Goal: Navigation & Orientation: Find specific page/section

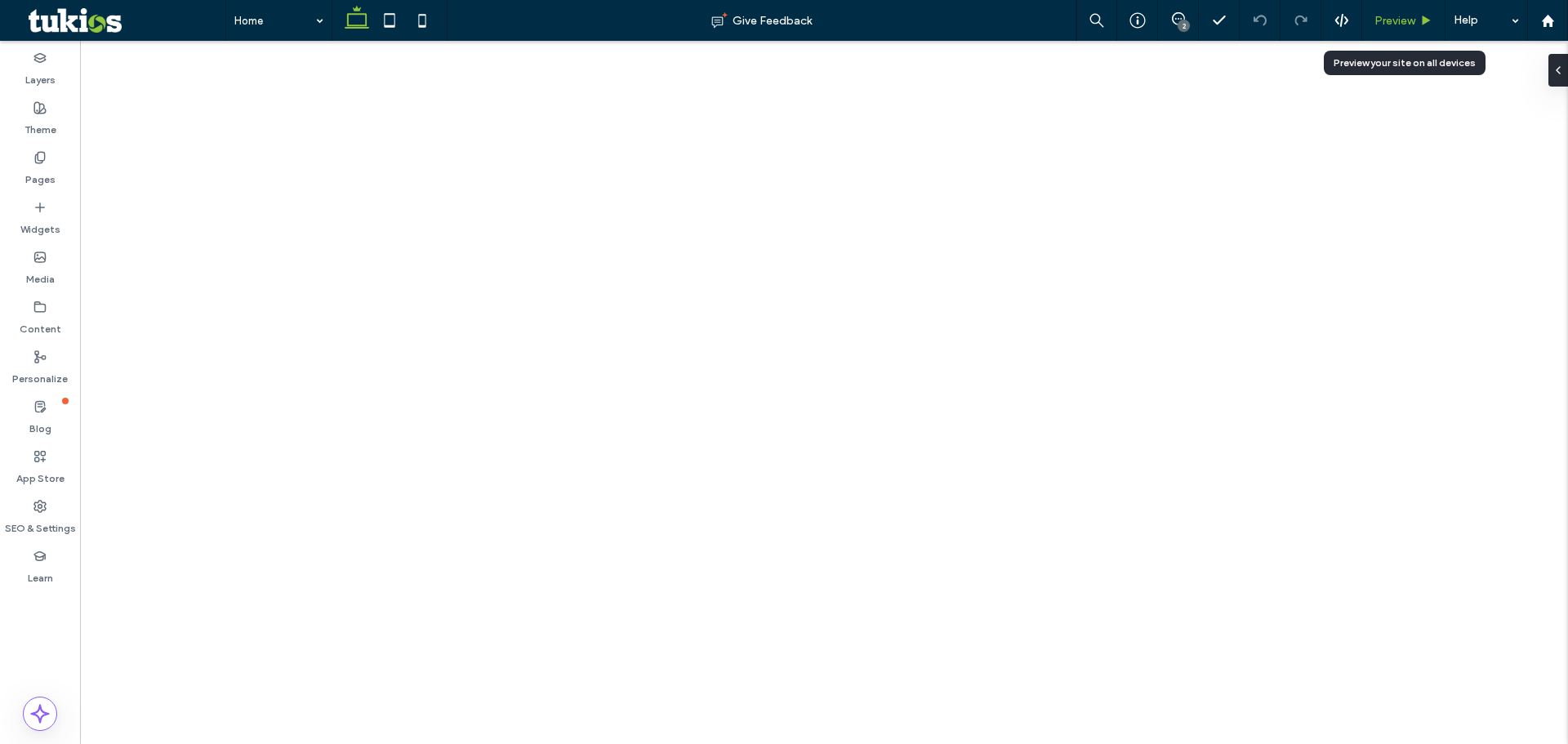
click at [1392, 17] on span "Preview" at bounding box center [1394, 21] width 41 height 14
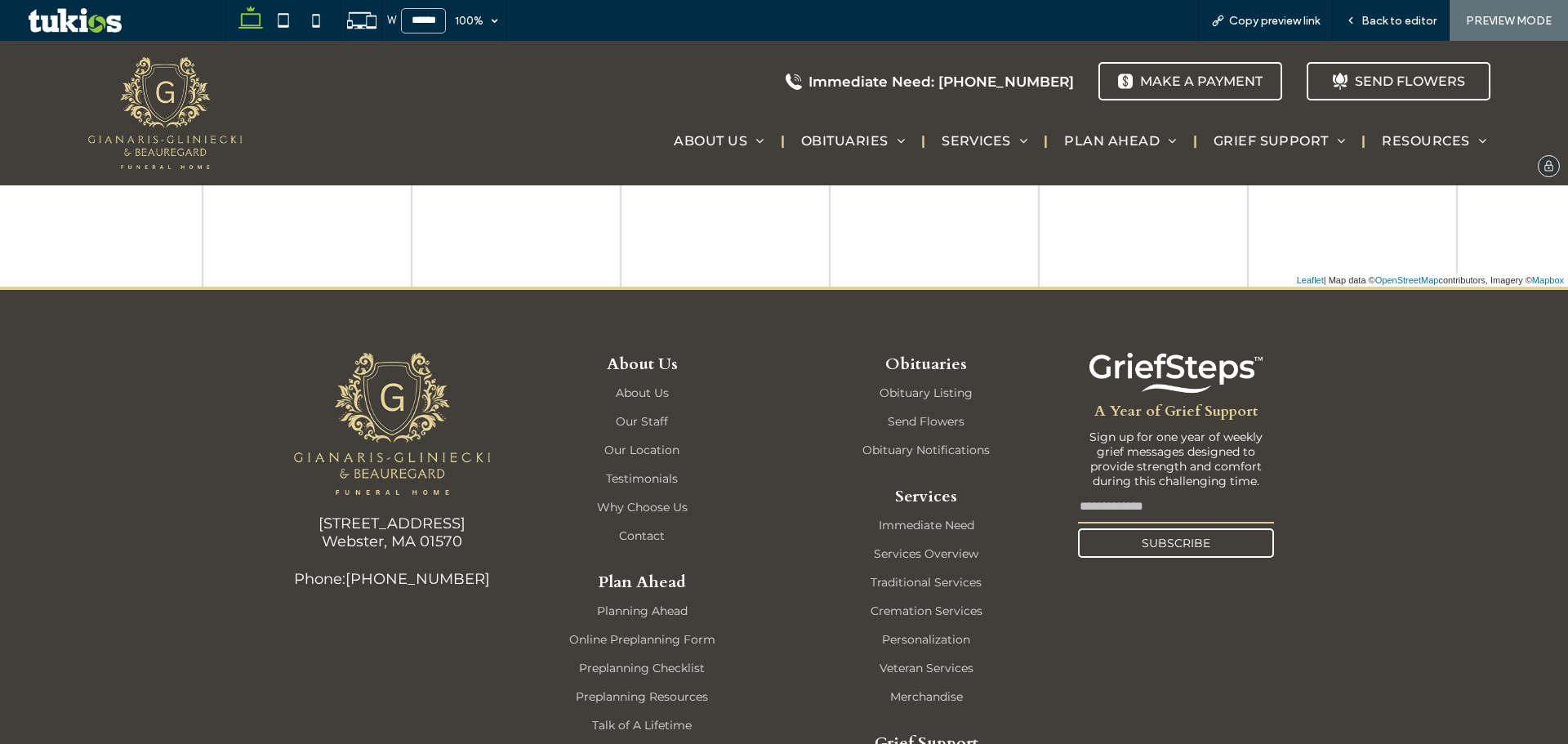
scroll to position [2940, 0]
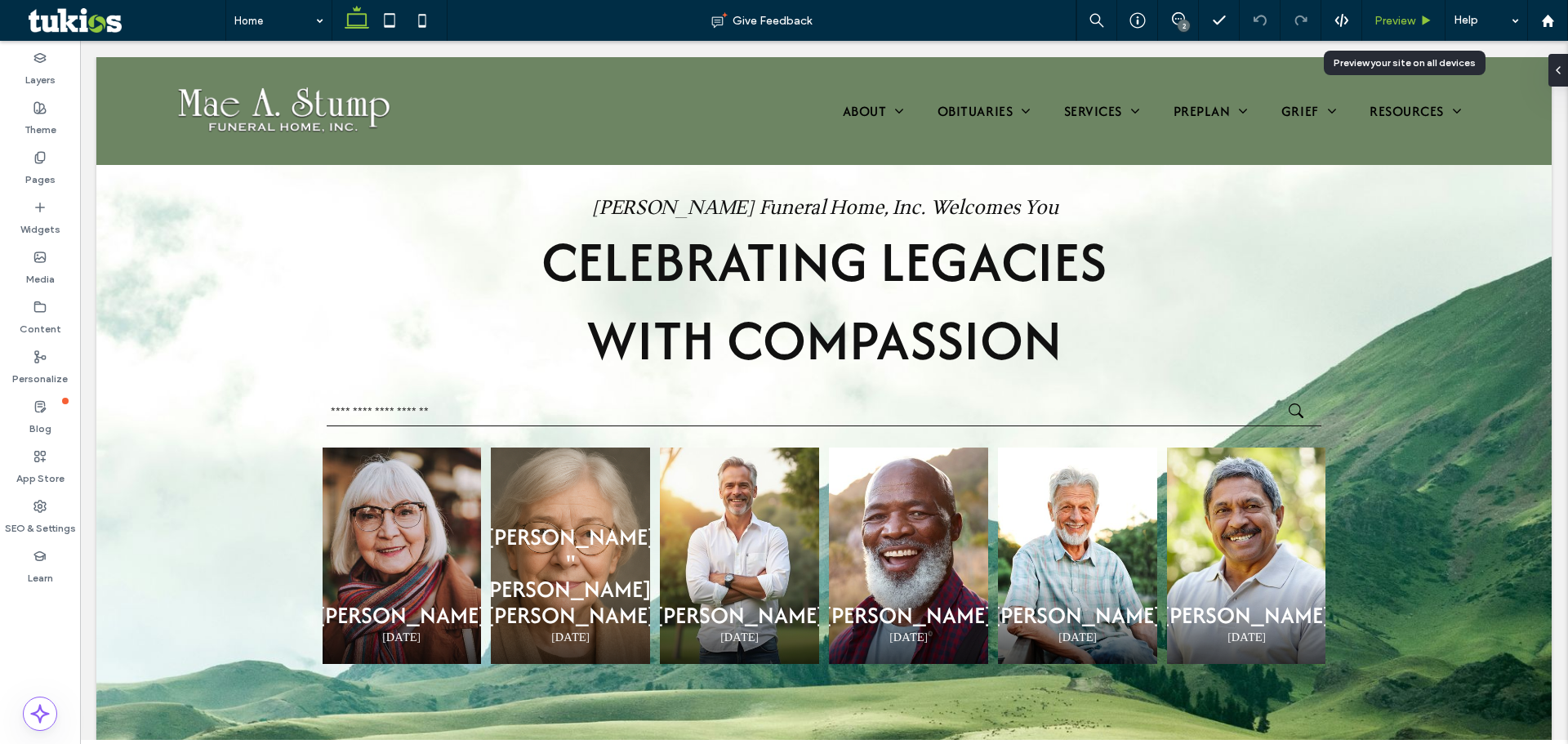
click at [1399, 14] on span "Preview" at bounding box center [1394, 21] width 41 height 14
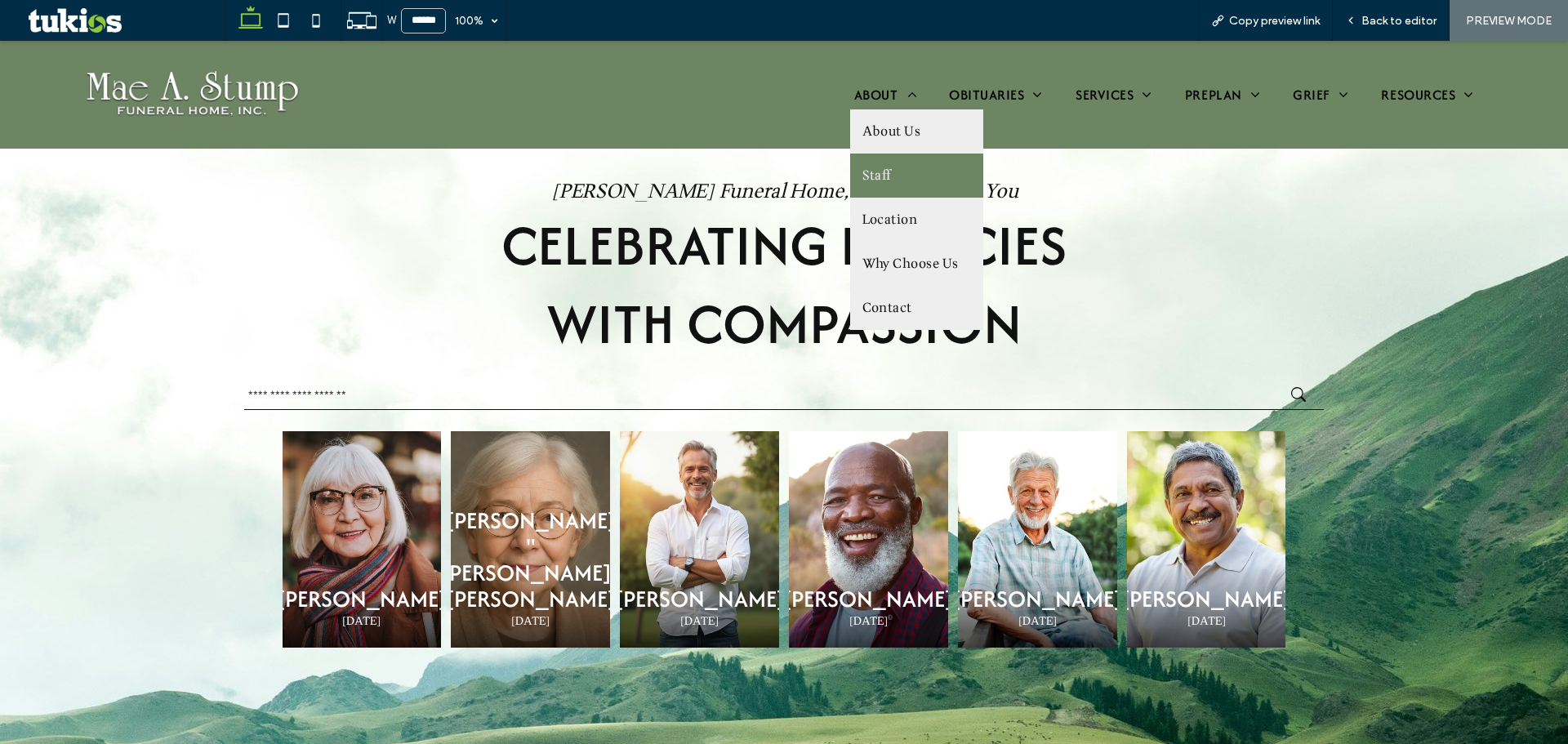
click at [873, 169] on span "Staff" at bounding box center [876, 176] width 29 height 20
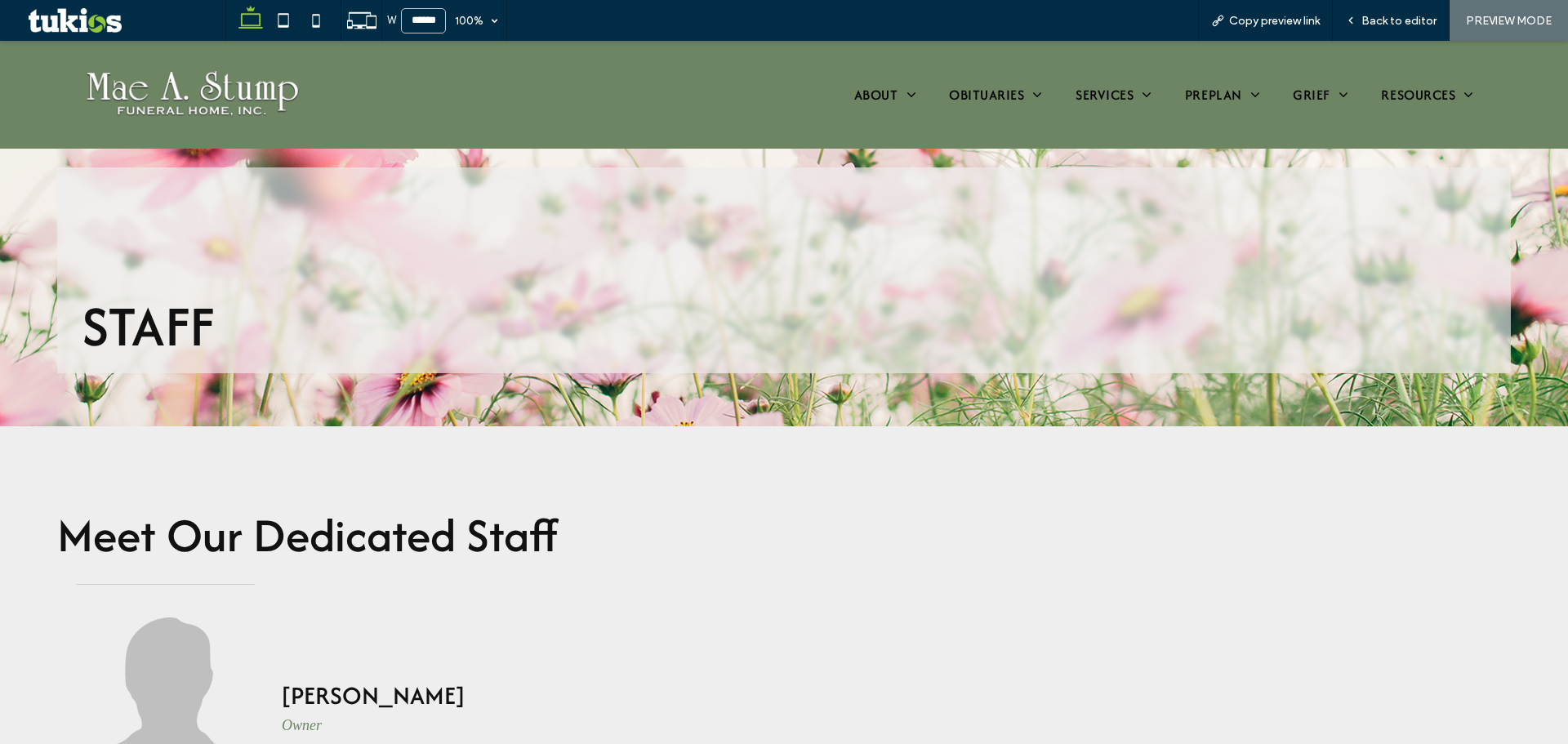
click at [160, 108] on img at bounding box center [192, 94] width 233 height 72
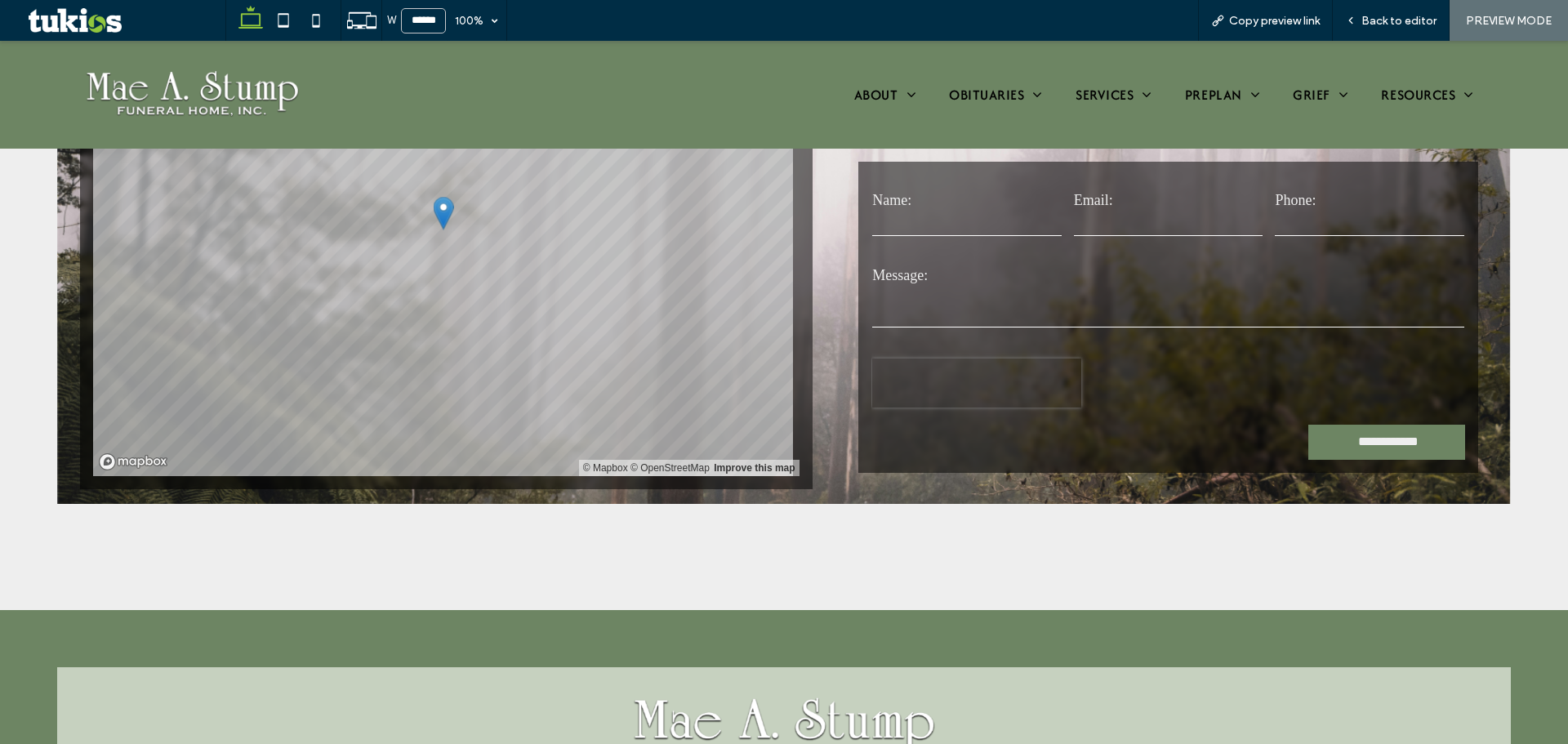
scroll to position [1460, 0]
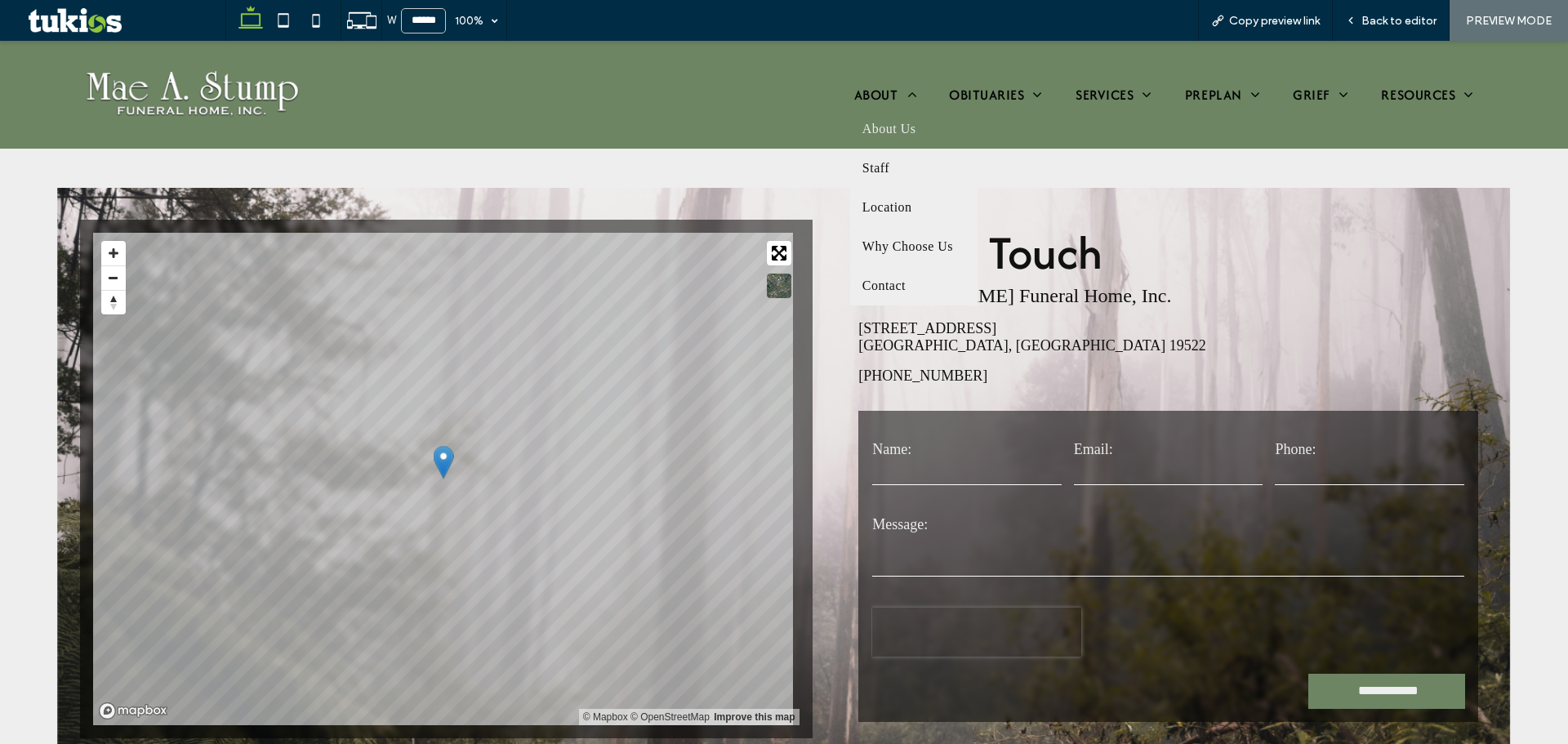
click at [885, 128] on span "About Us" at bounding box center [889, 129] width 54 height 15
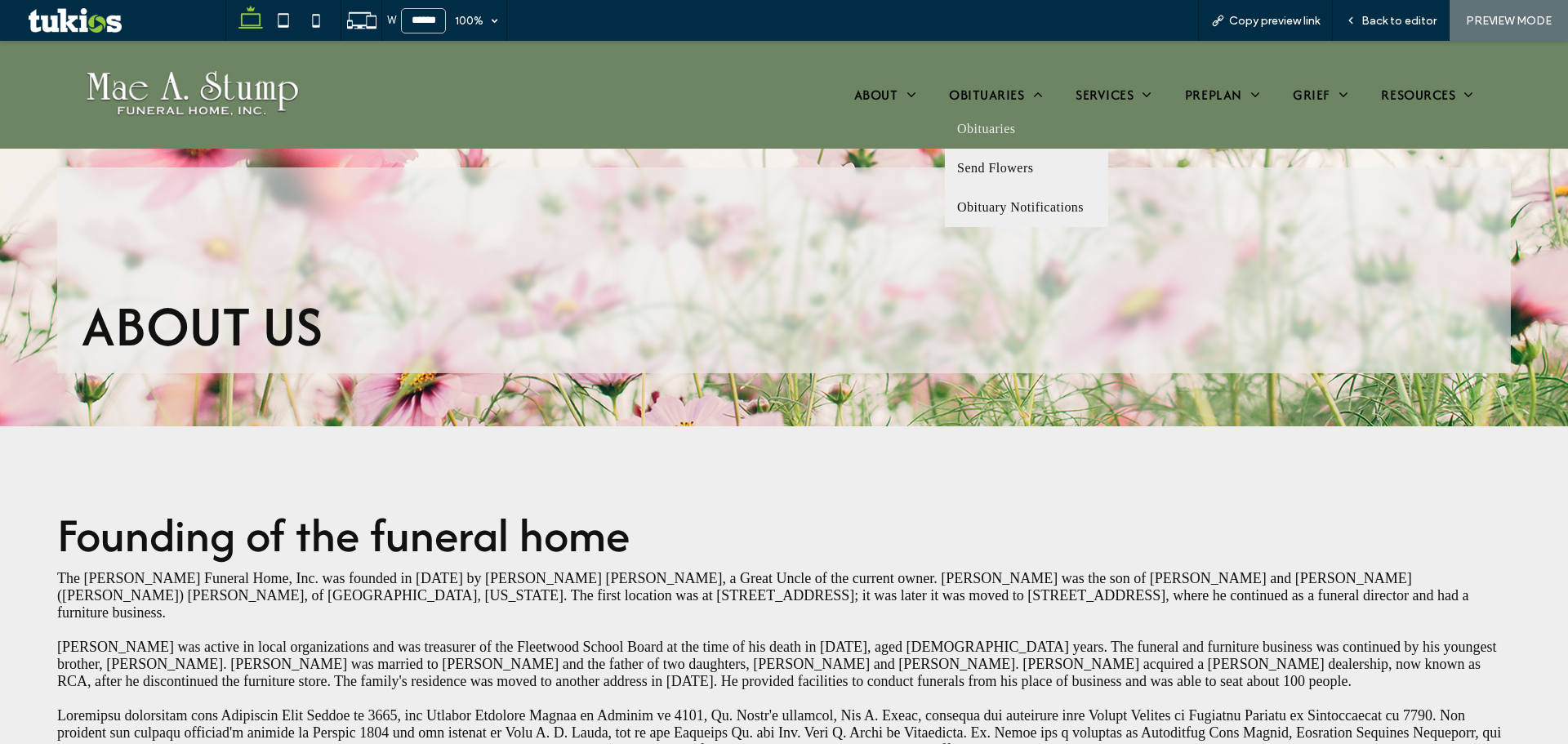
click at [1000, 127] on span "Obituaries" at bounding box center [986, 129] width 58 height 15
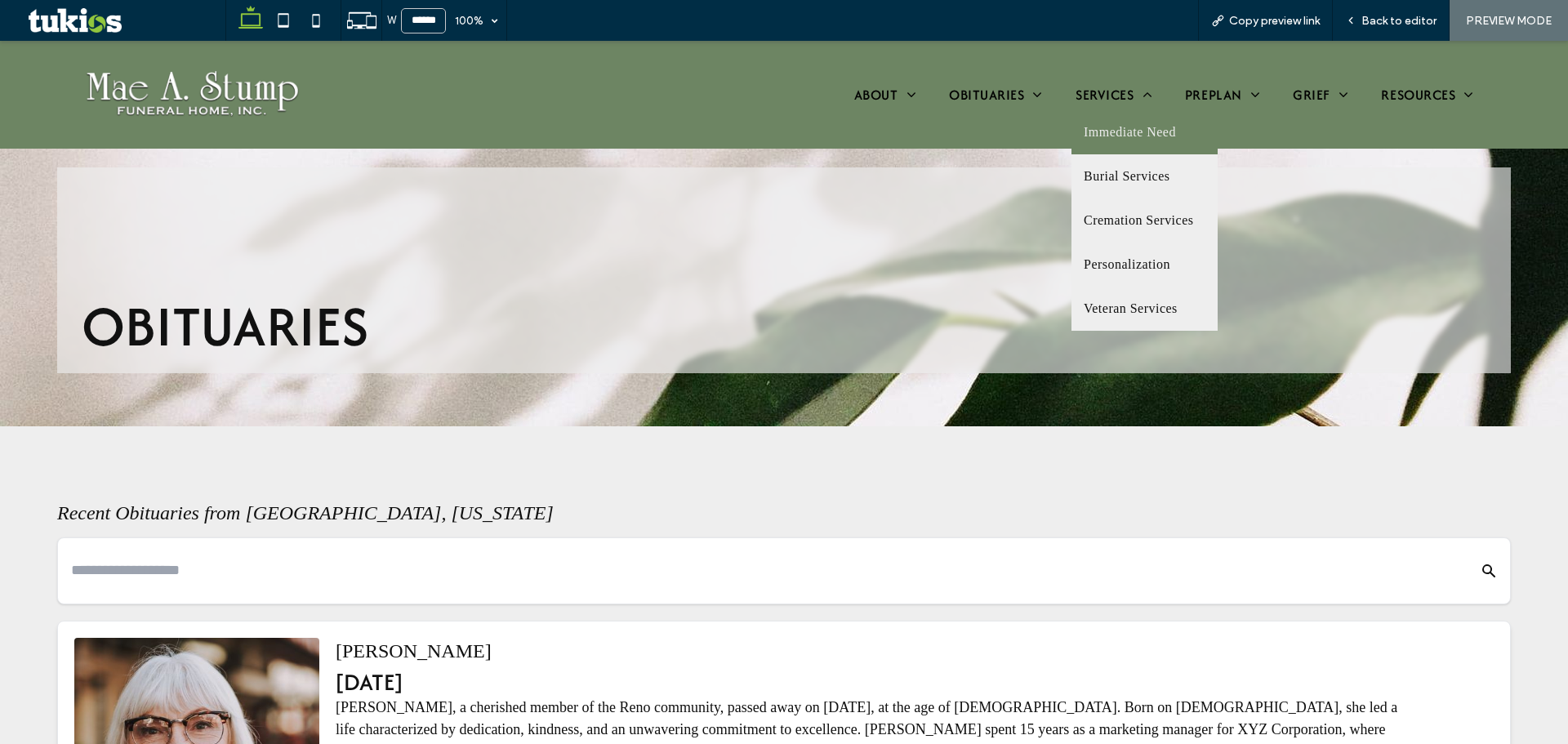
click at [1096, 128] on span "Immediate Need" at bounding box center [1129, 133] width 92 height 20
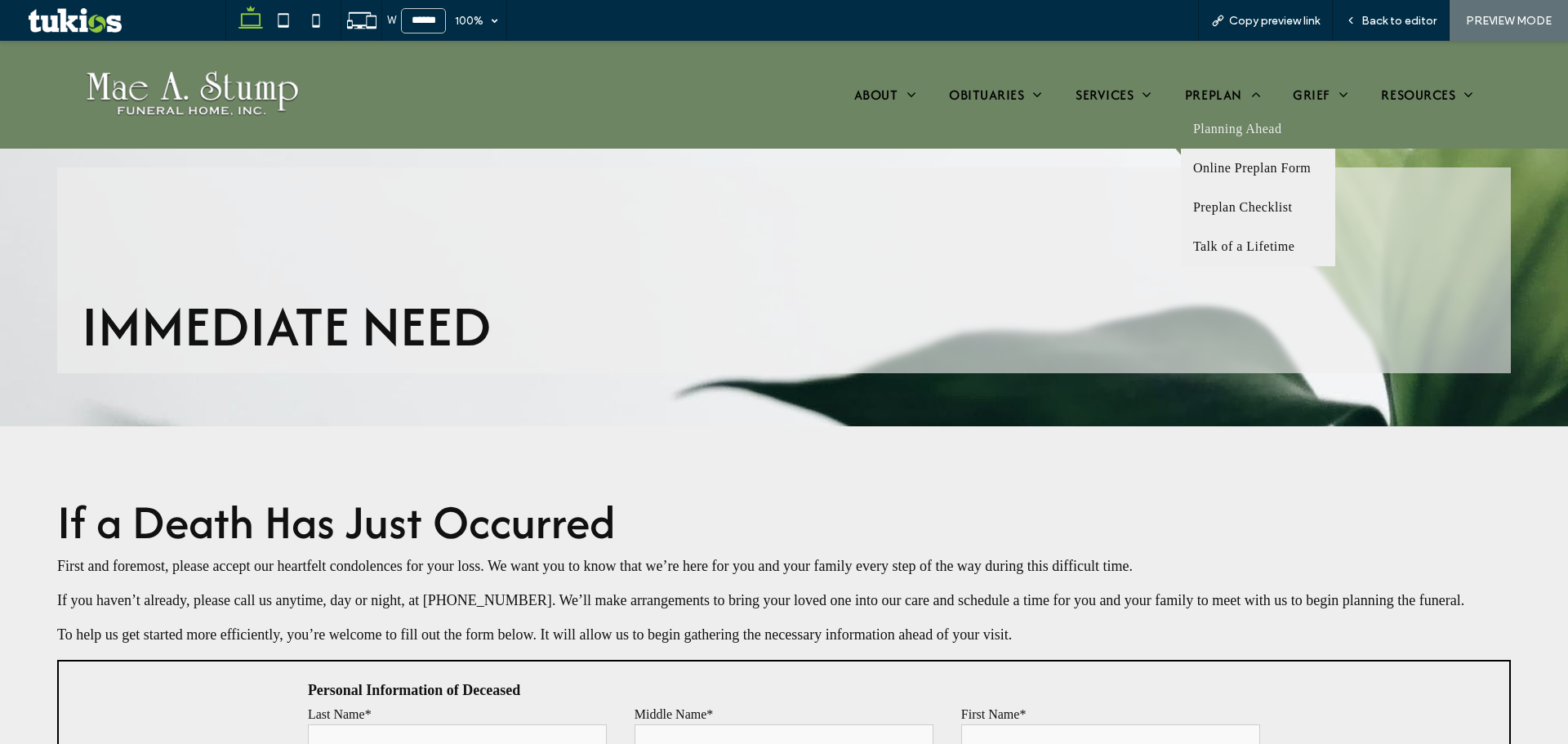
click at [1219, 131] on span "Planning Ahead" at bounding box center [1237, 129] width 89 height 15
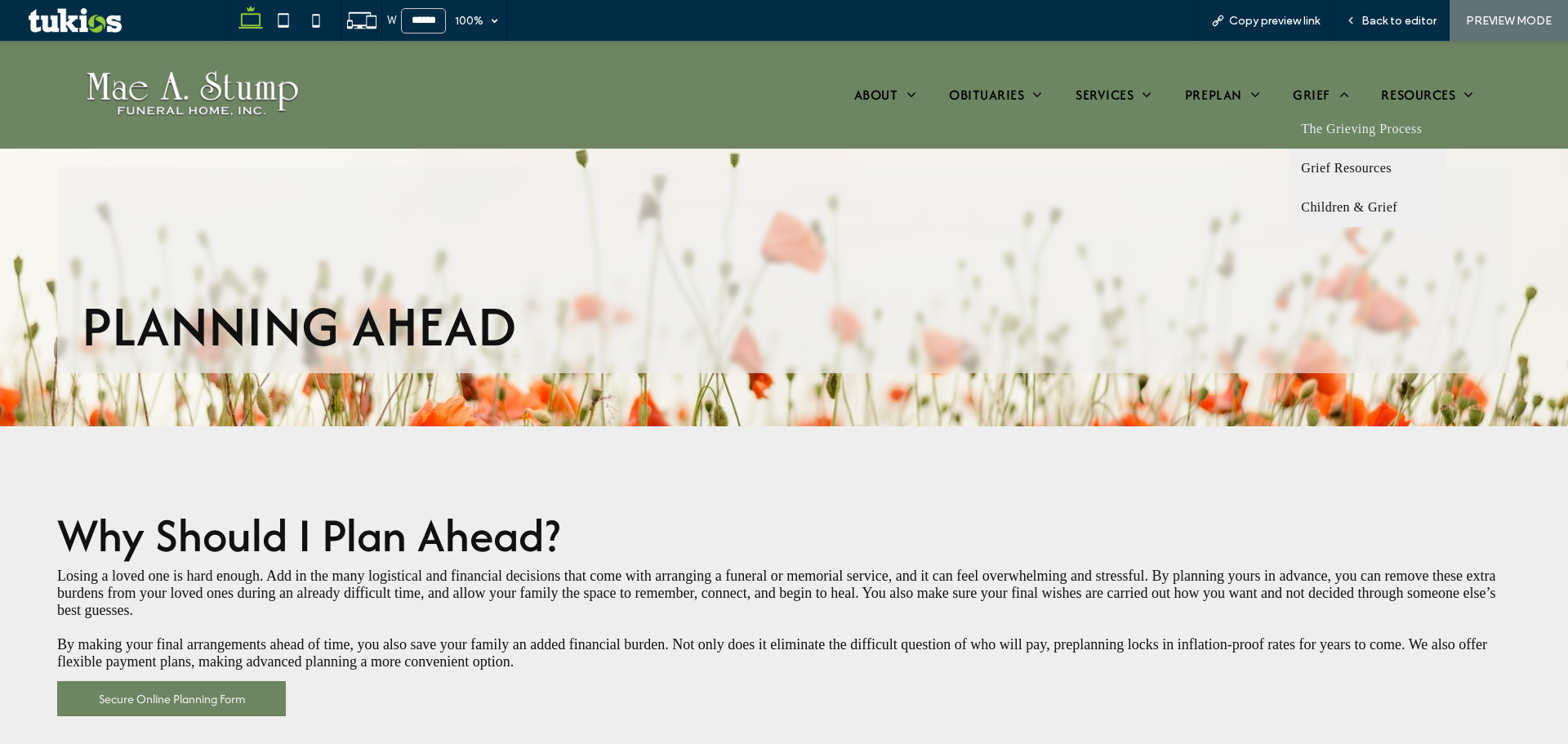
click at [1304, 129] on span "The Grieving Process" at bounding box center [1361, 129] width 121 height 15
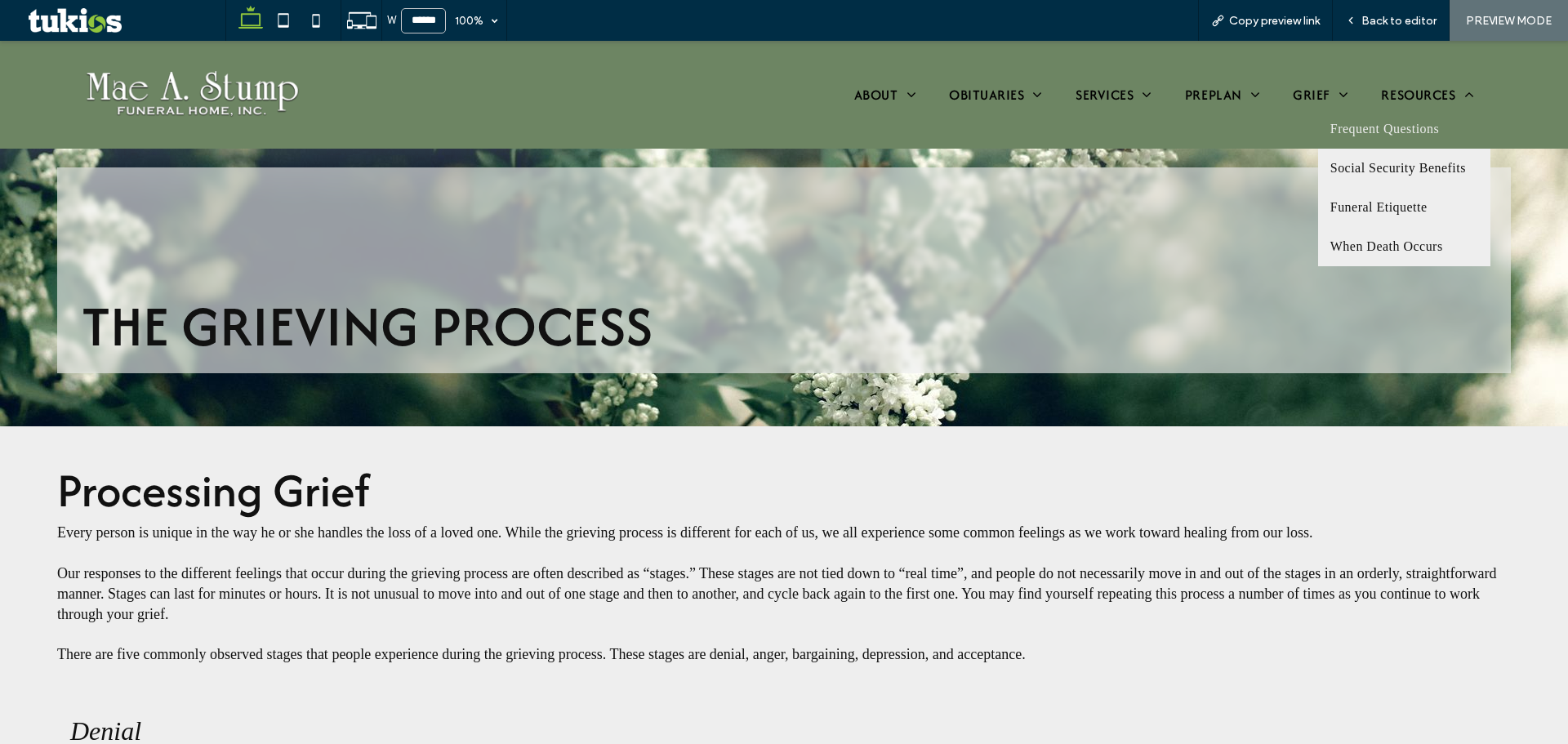
click at [1411, 128] on span "Frequent Questions" at bounding box center [1385, 129] width 109 height 15
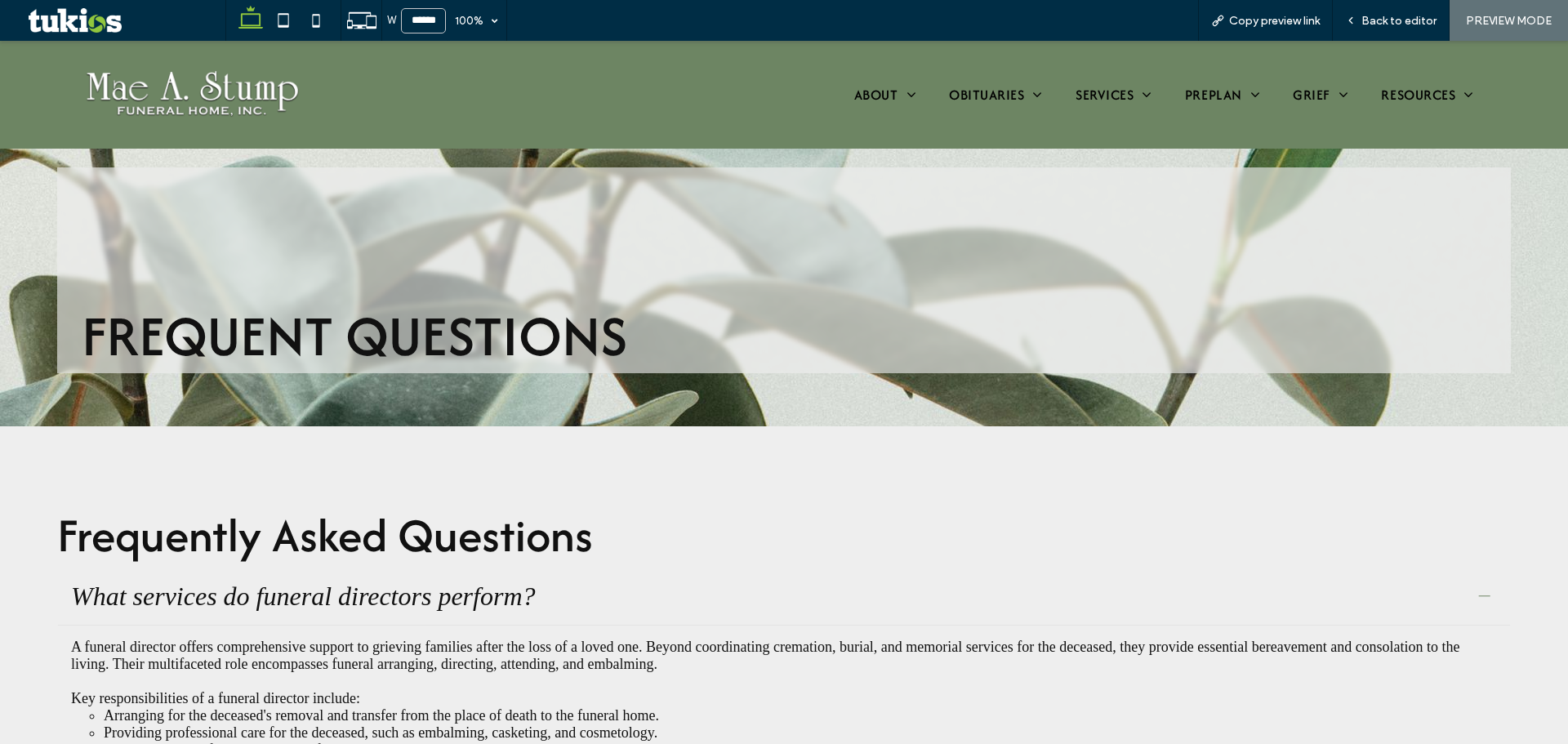
click at [201, 98] on img at bounding box center [192, 94] width 233 height 72
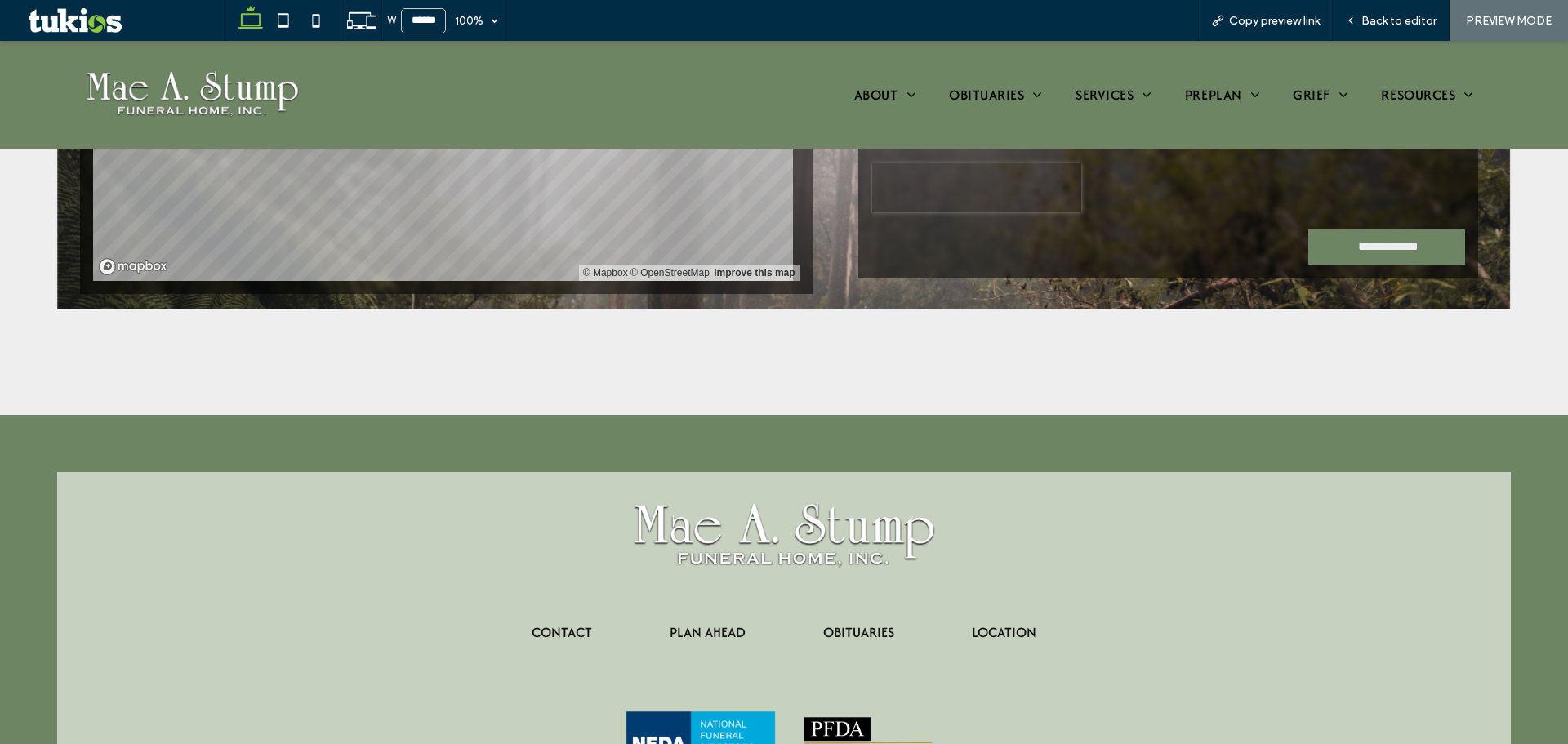
scroll to position [2113, 0]
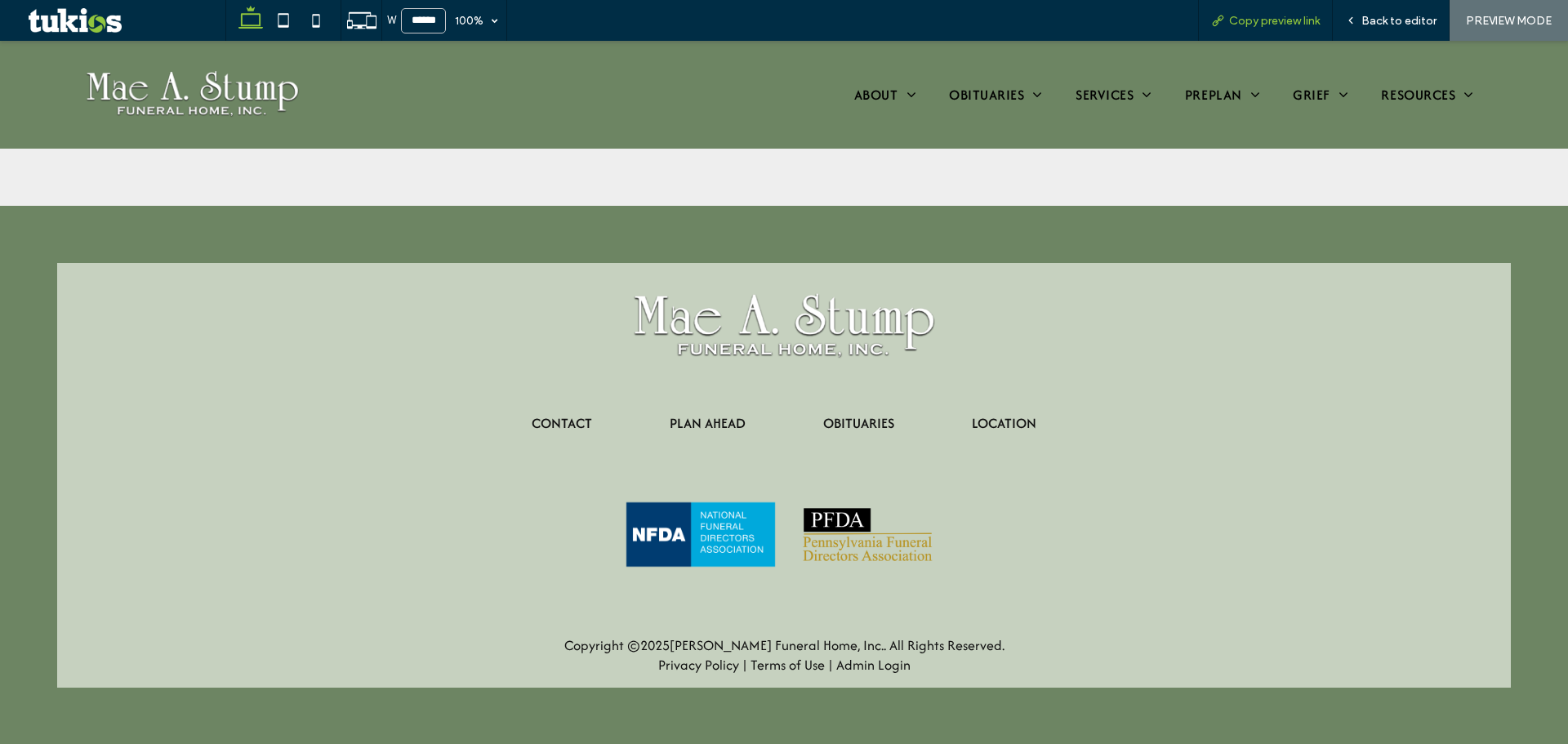
click at [1255, 14] on span "Copy preview link" at bounding box center [1274, 21] width 90 height 14
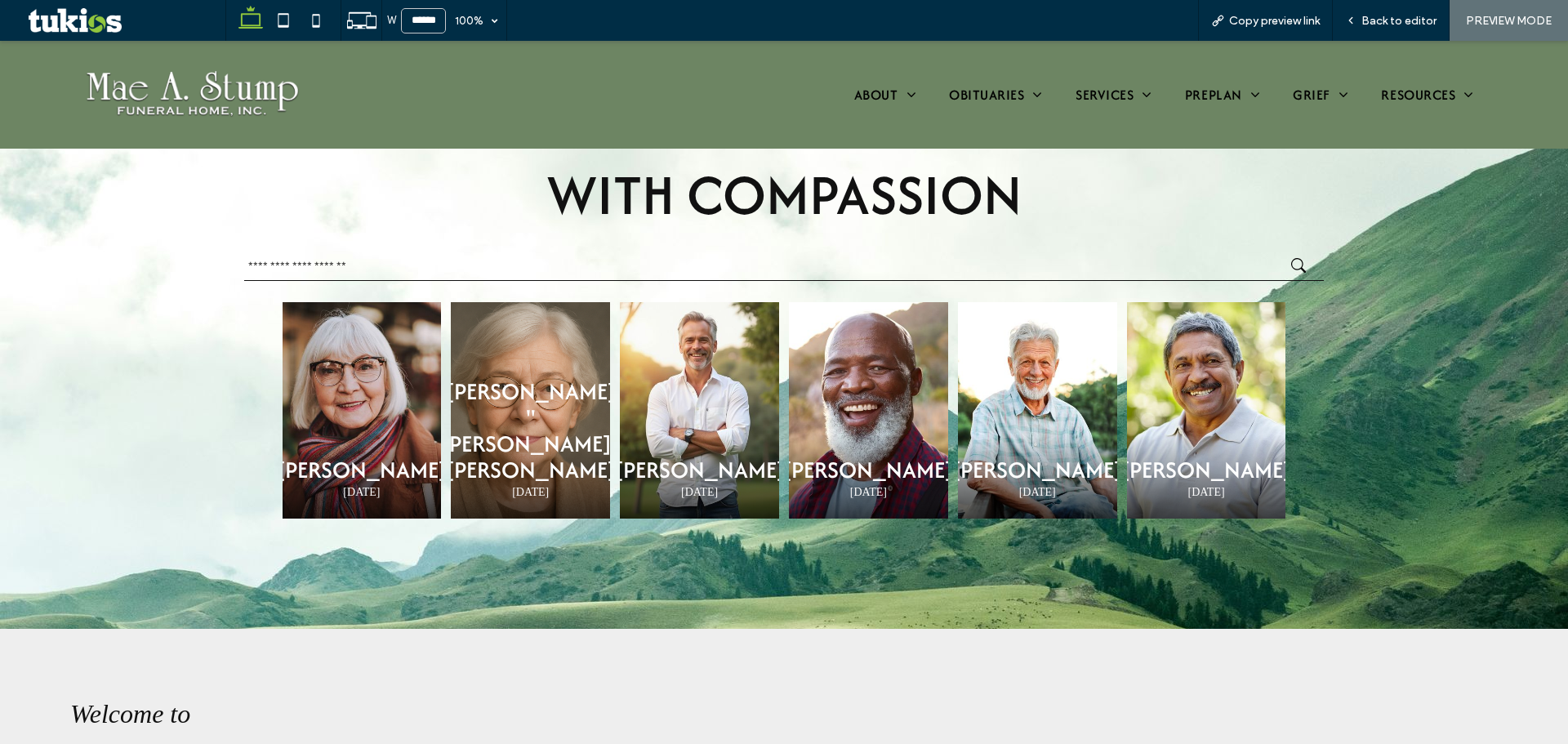
scroll to position [0, 0]
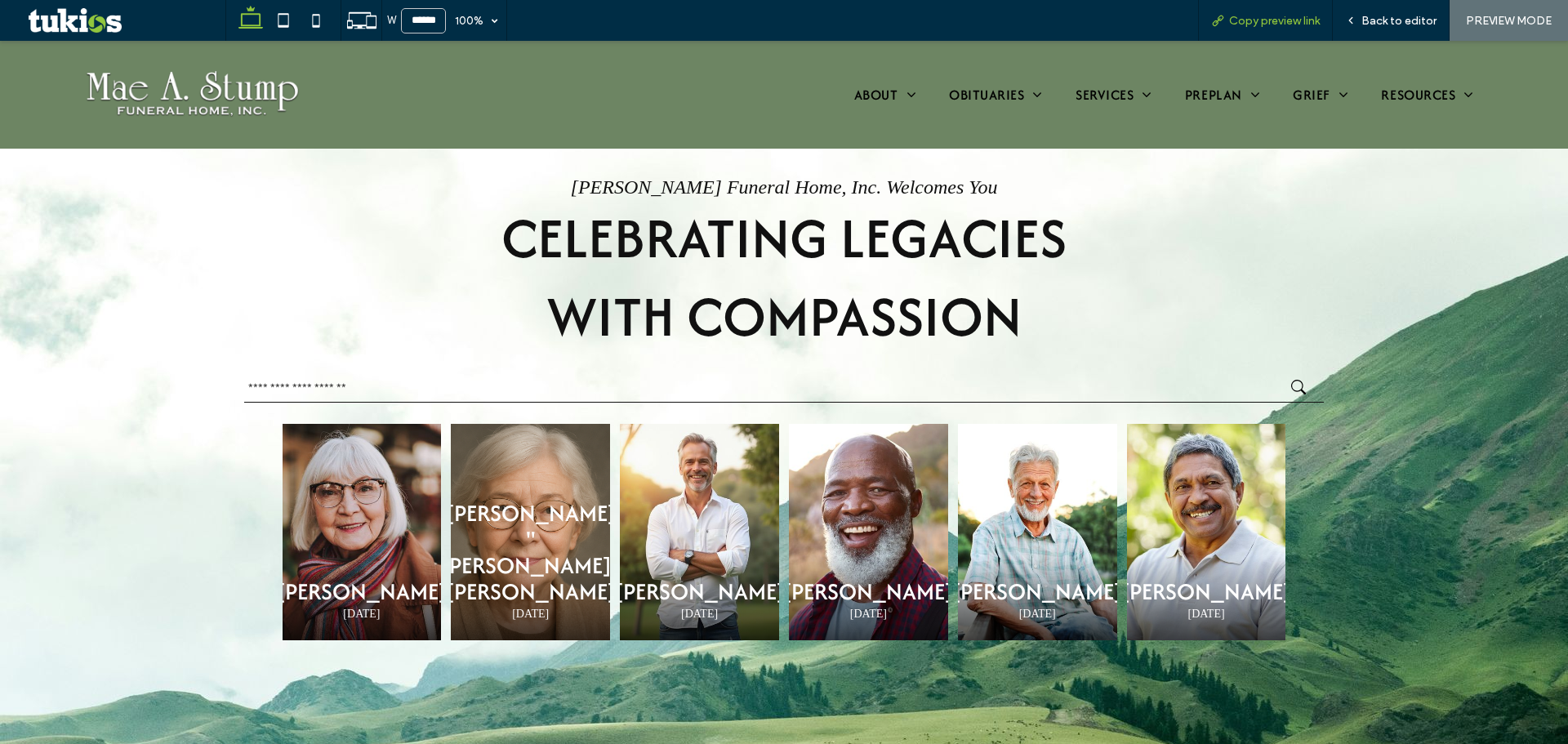
click at [1240, 24] on span "Copy preview link" at bounding box center [1274, 21] width 90 height 14
